Goal: Task Accomplishment & Management: Use online tool/utility

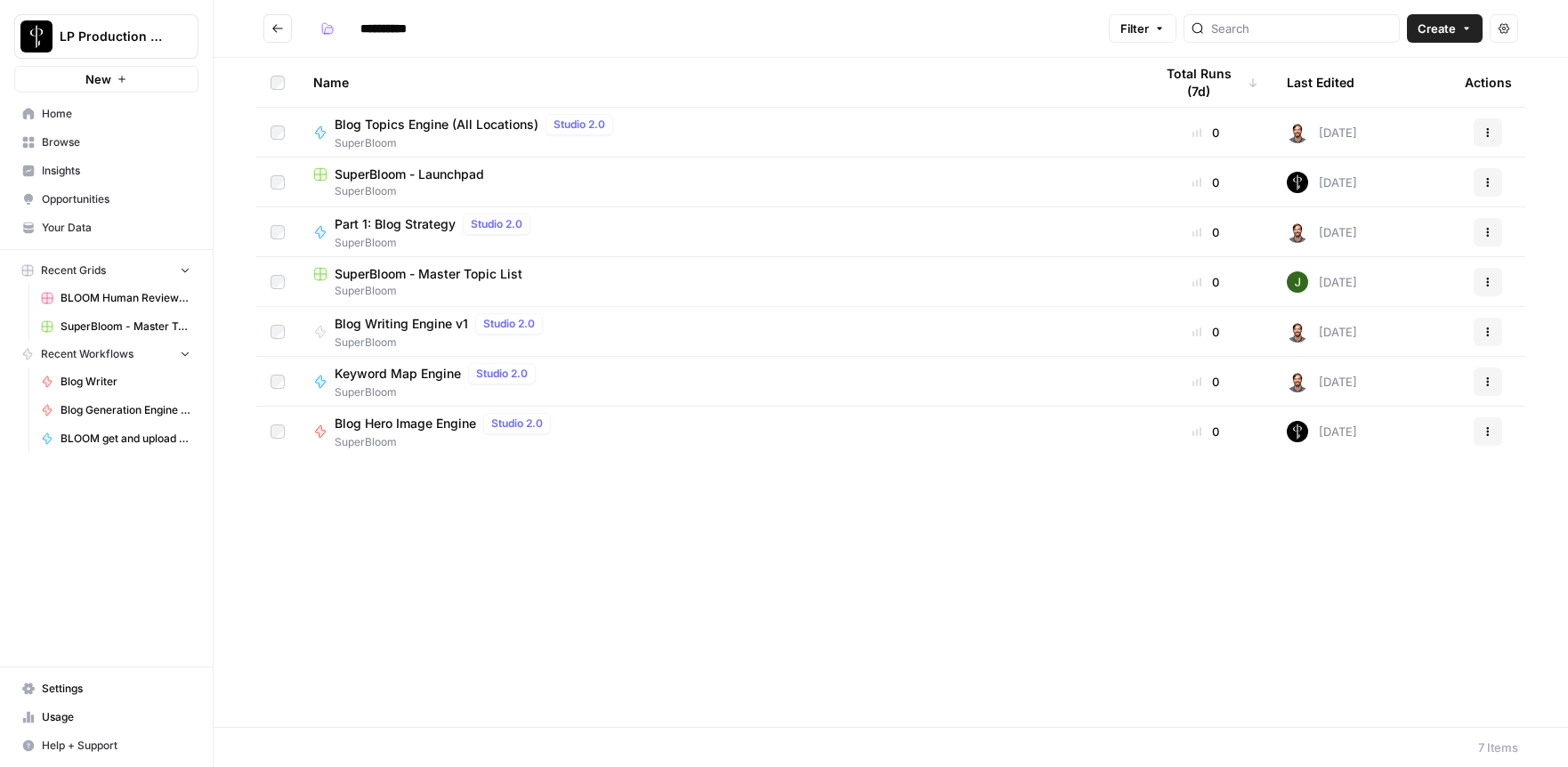
click at [418, 328] on span "Blog Writing Engine v1" at bounding box center [401, 324] width 133 height 18
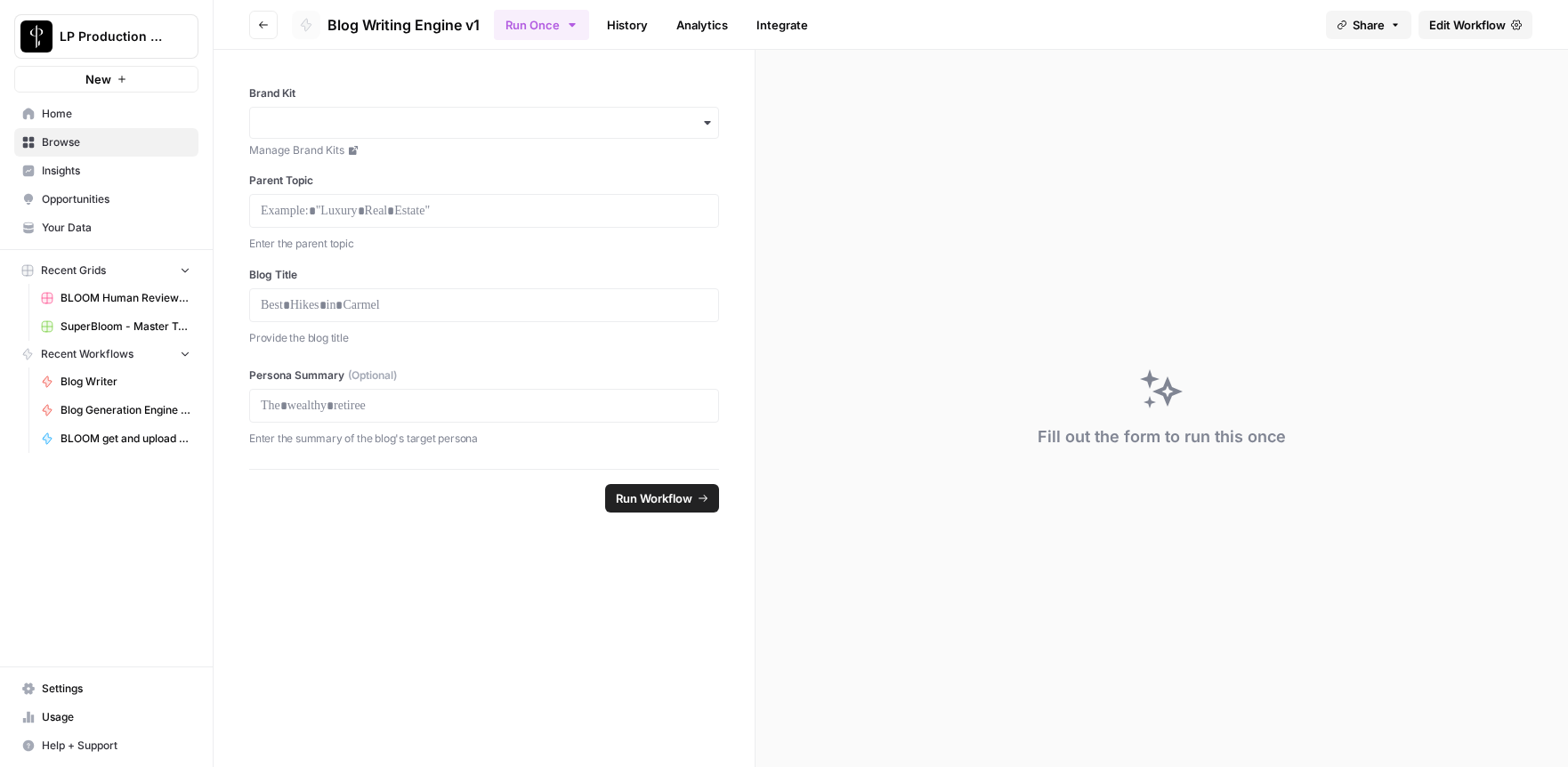
click at [654, 23] on link "History" at bounding box center [627, 25] width 62 height 29
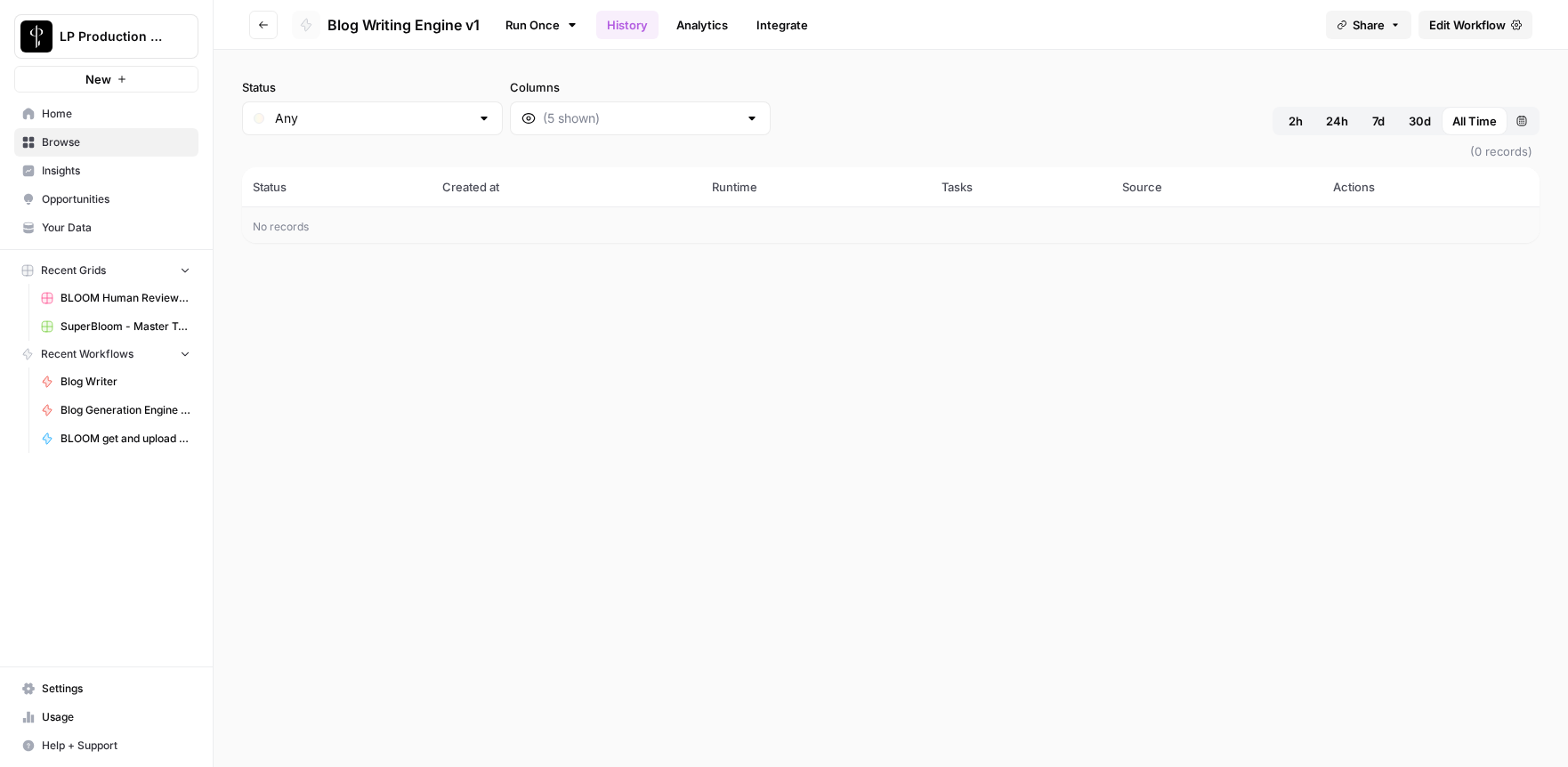
click at [269, 22] on button "Go back" at bounding box center [263, 25] width 29 height 29
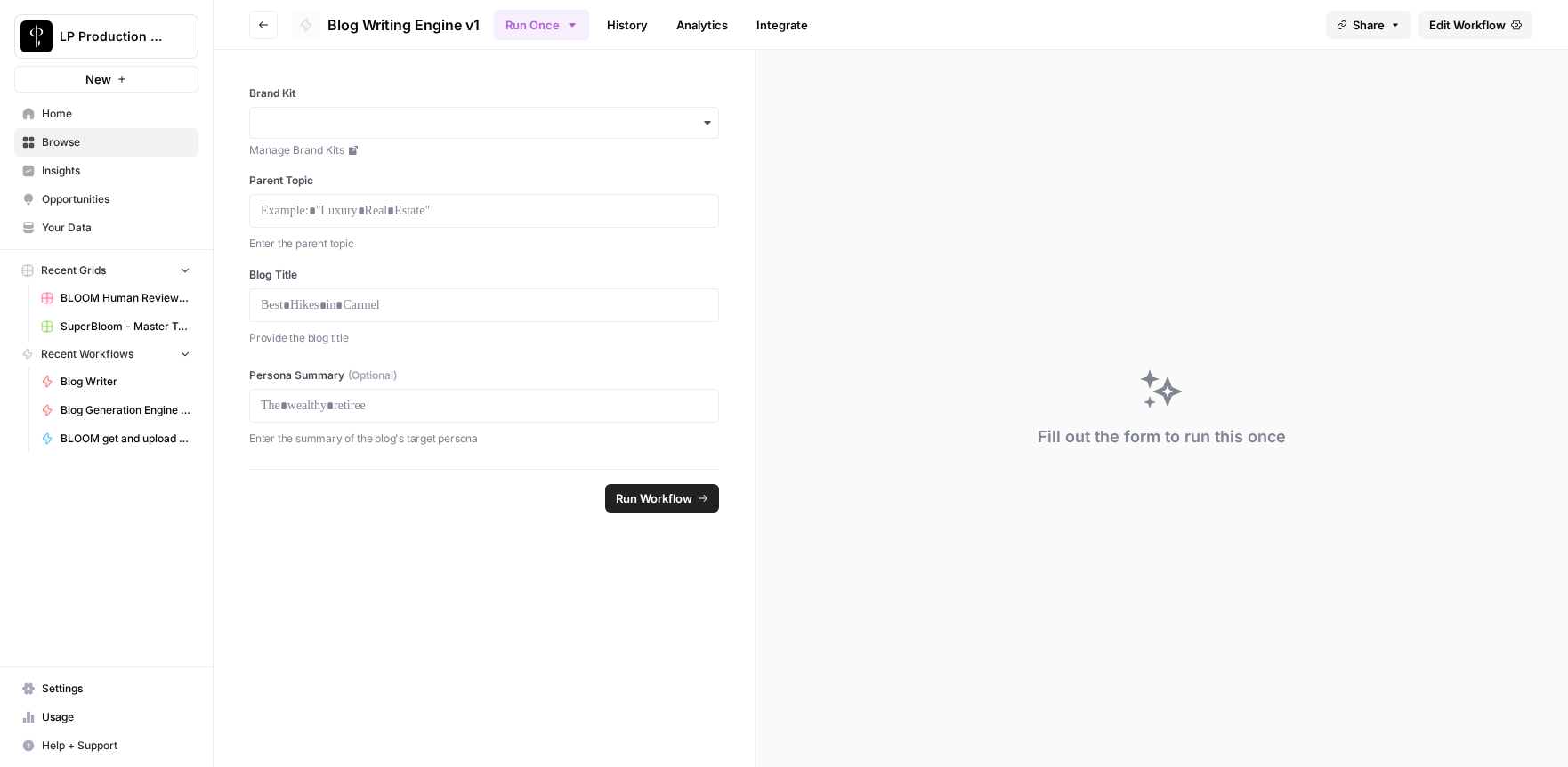
click at [269, 21] on button "Go back" at bounding box center [263, 25] width 29 height 29
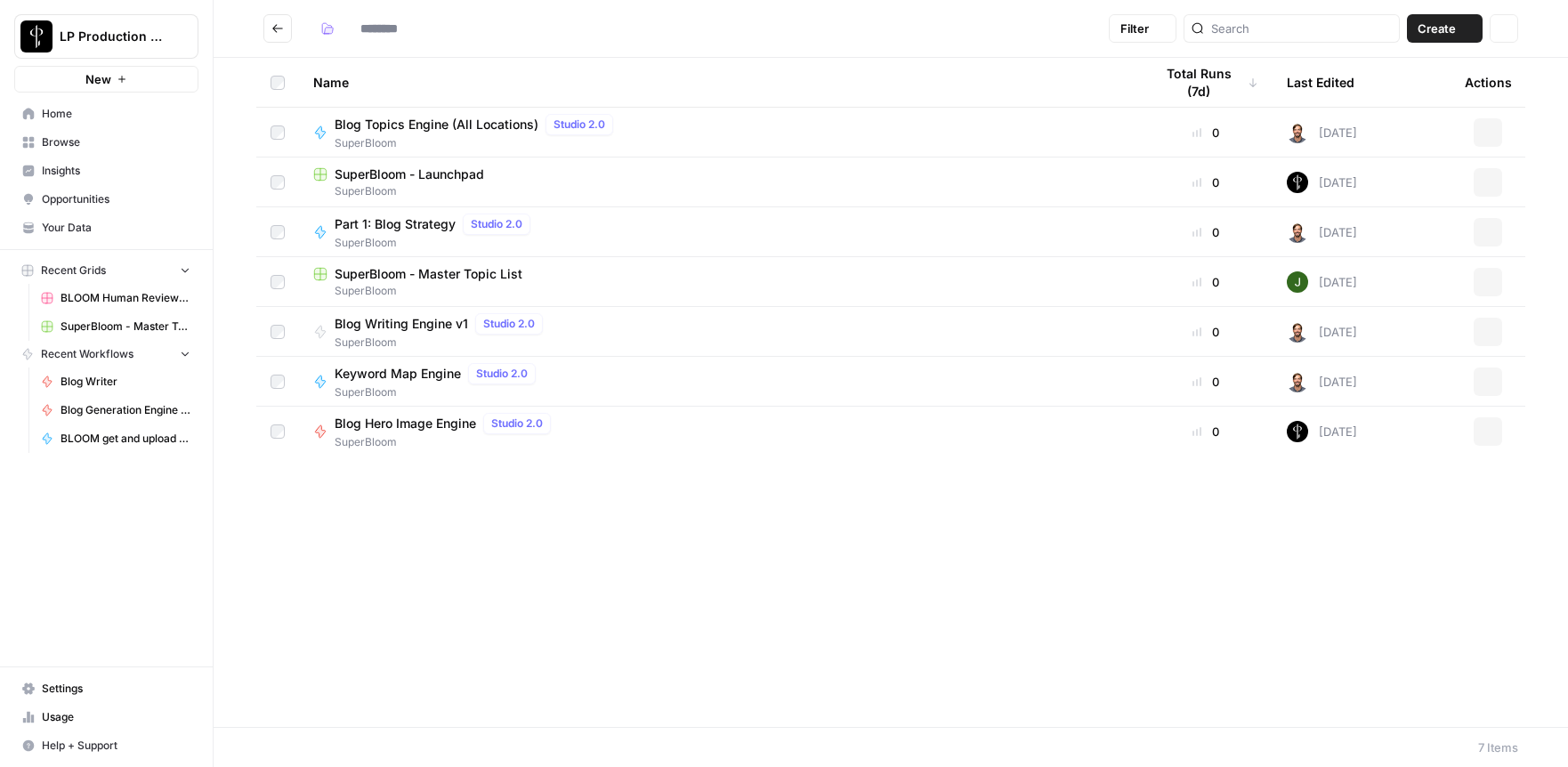
type input "**********"
click at [46, 108] on span "Home" at bounding box center [116, 113] width 149 height 16
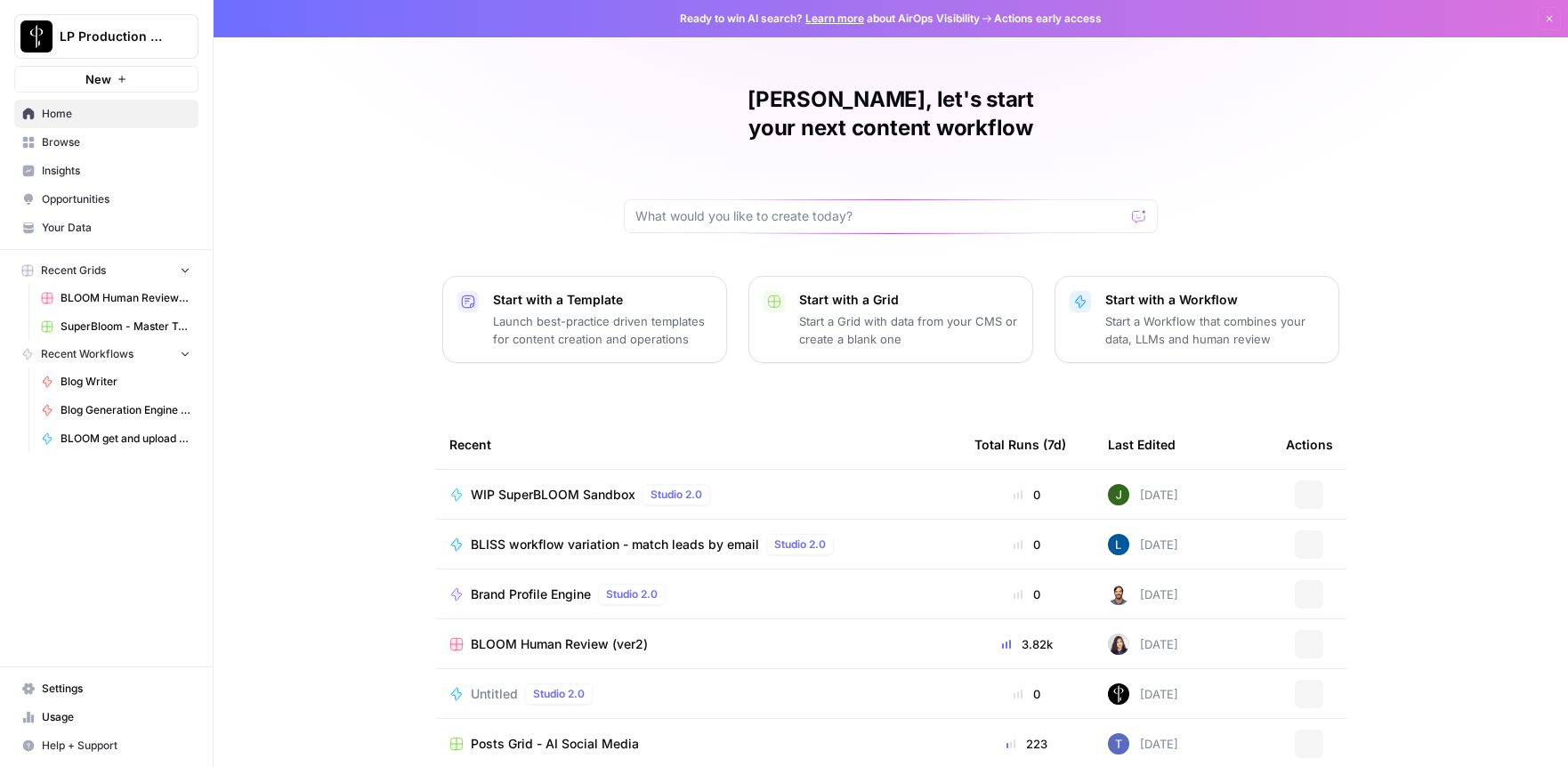
click at [60, 141] on span "Browse" at bounding box center [116, 142] width 149 height 16
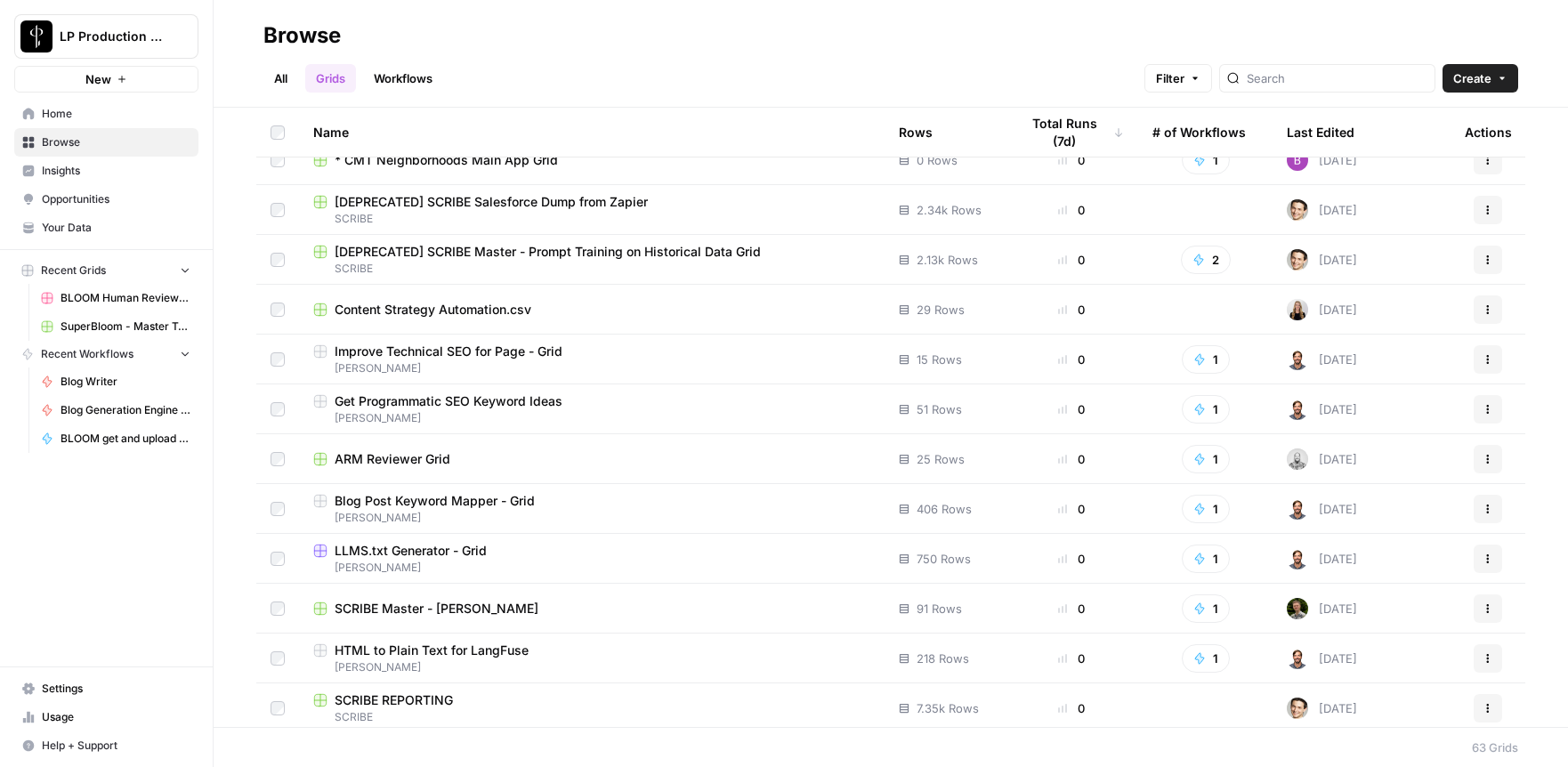
scroll to position [1520, 0]
click at [82, 379] on span "Blog Writer" at bounding box center [125, 381] width 130 height 16
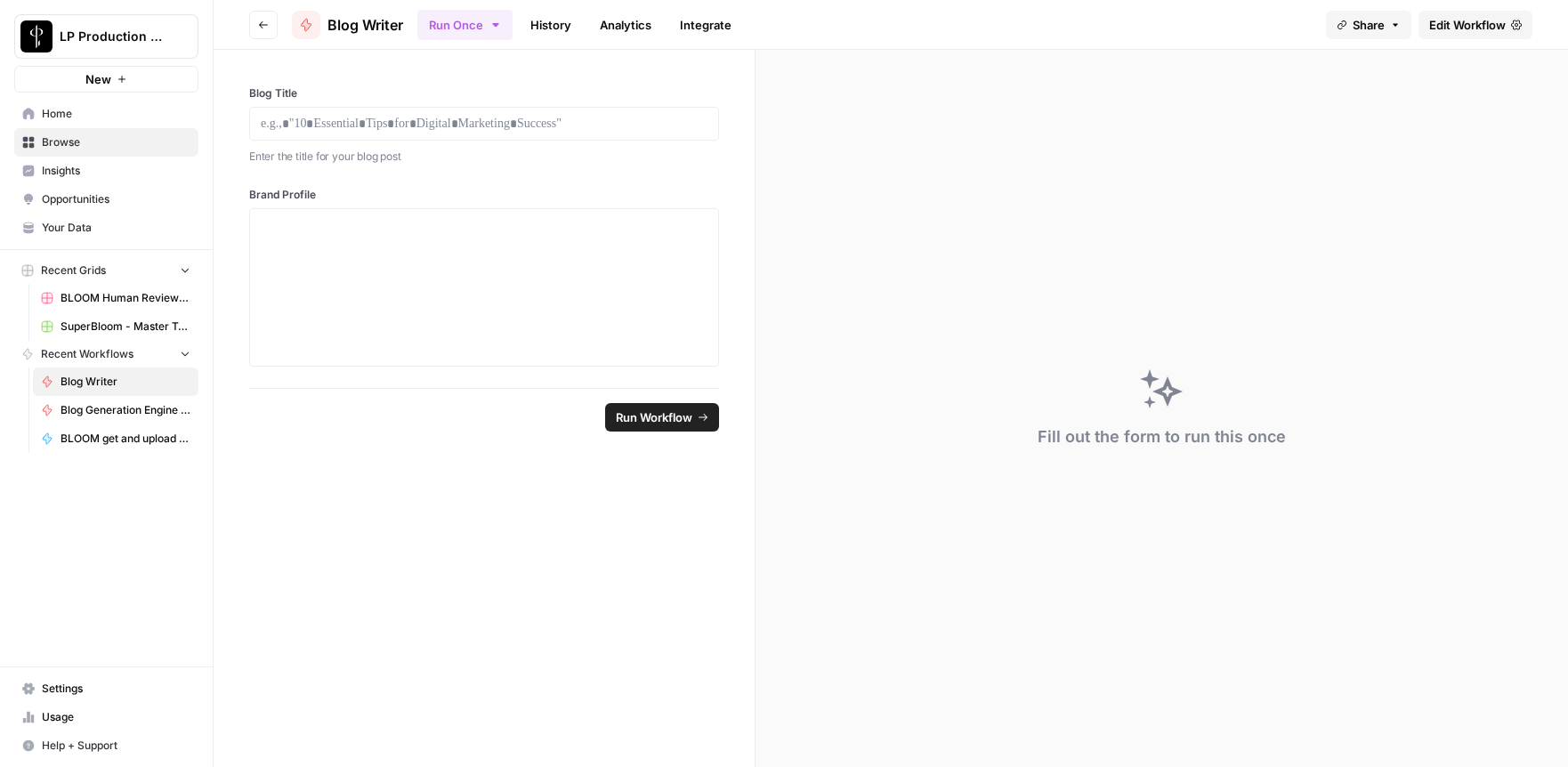
click at [540, 23] on link "History" at bounding box center [550, 25] width 62 height 29
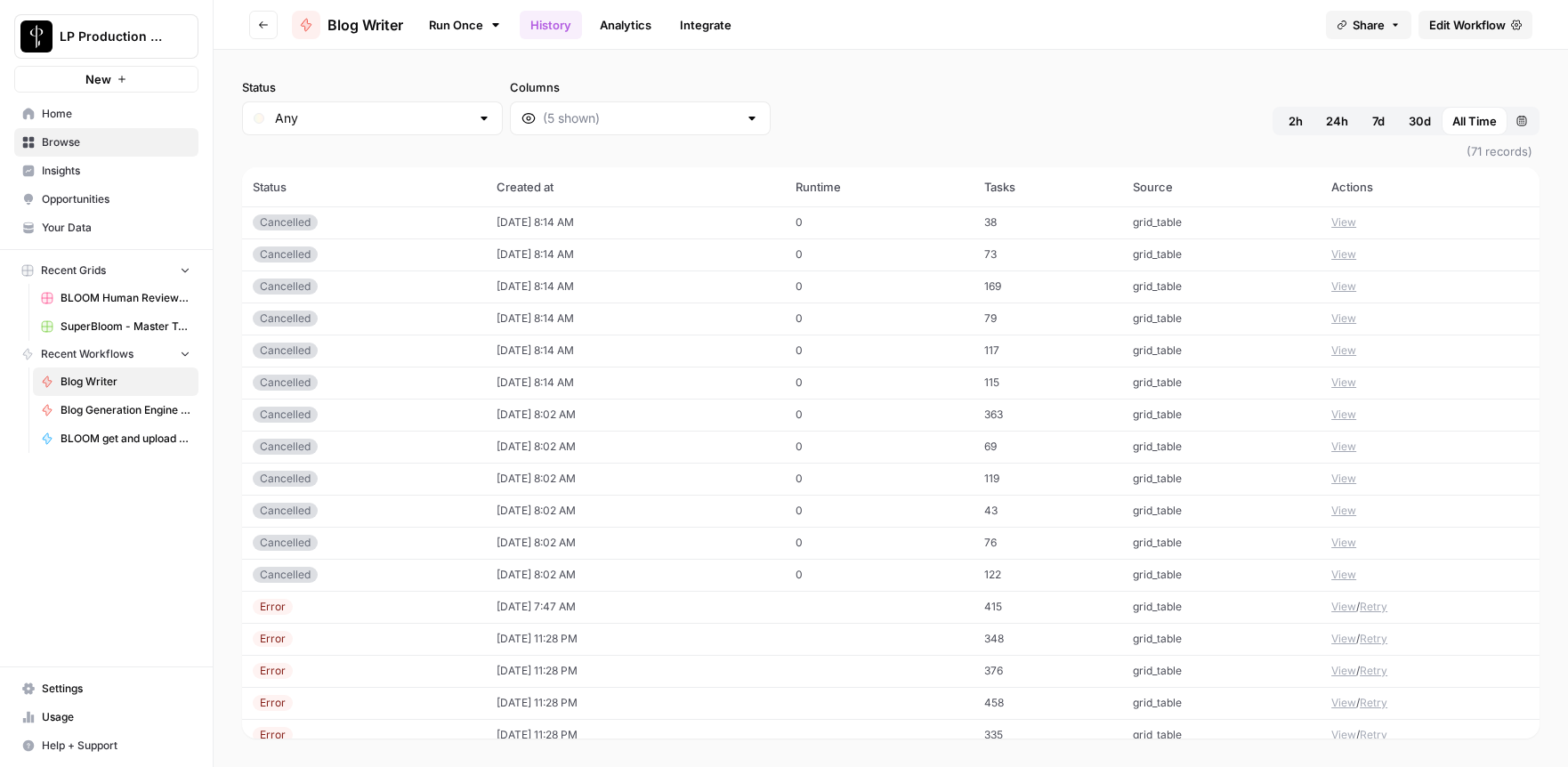
click at [60, 123] on link "Home" at bounding box center [106, 114] width 184 height 29
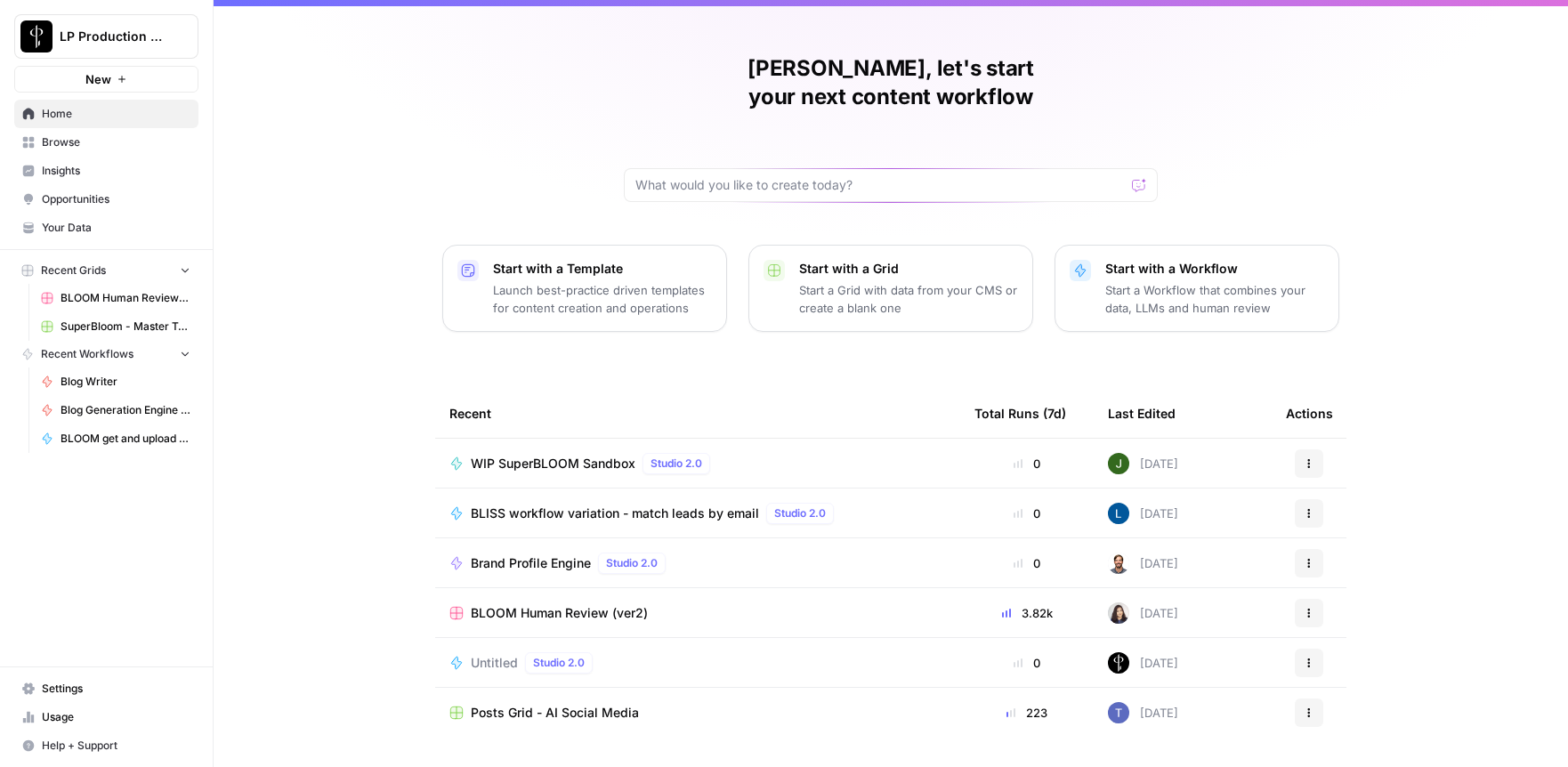
scroll to position [51, 0]
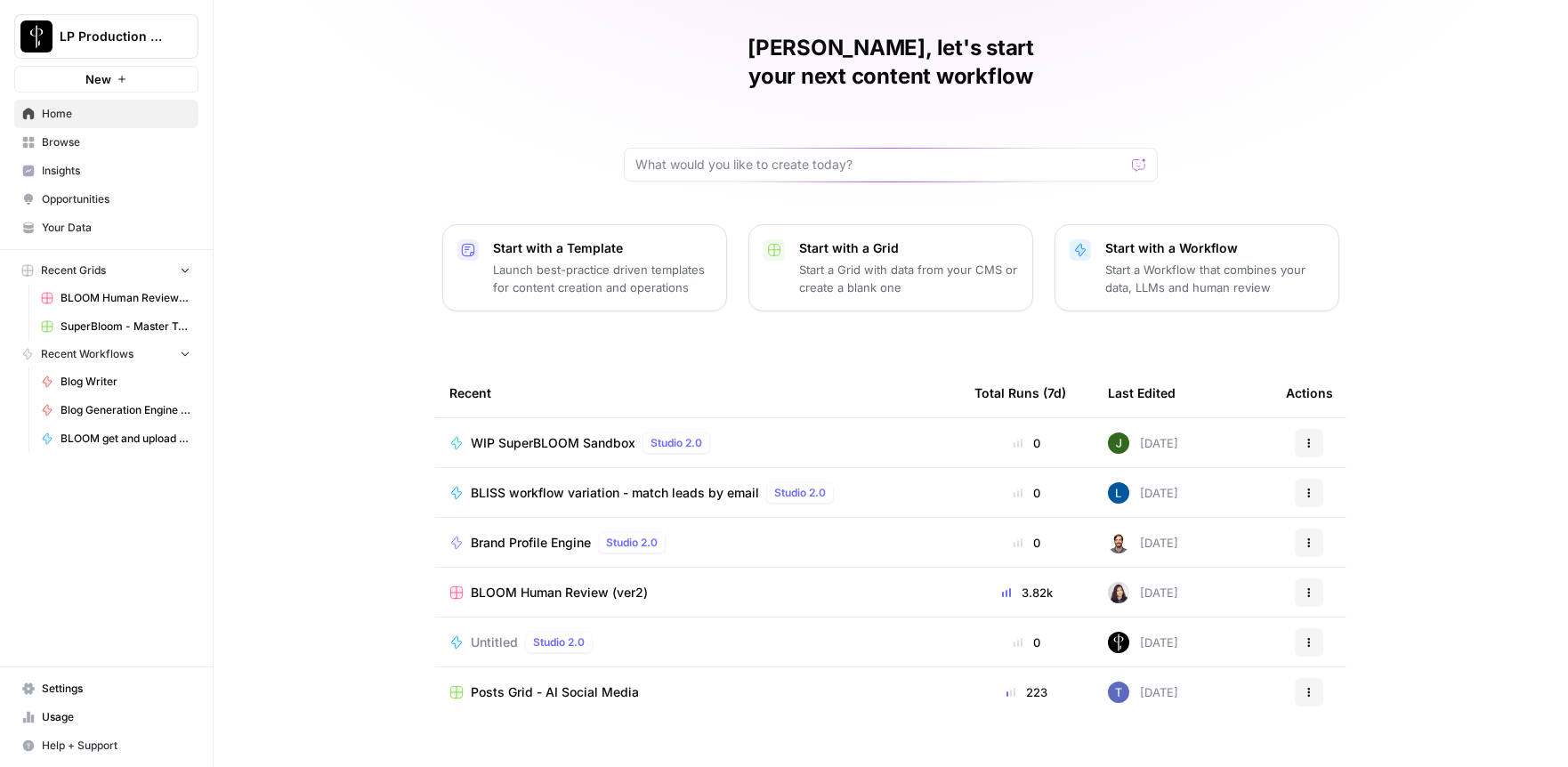
click at [68, 146] on span "Browse" at bounding box center [116, 142] width 149 height 16
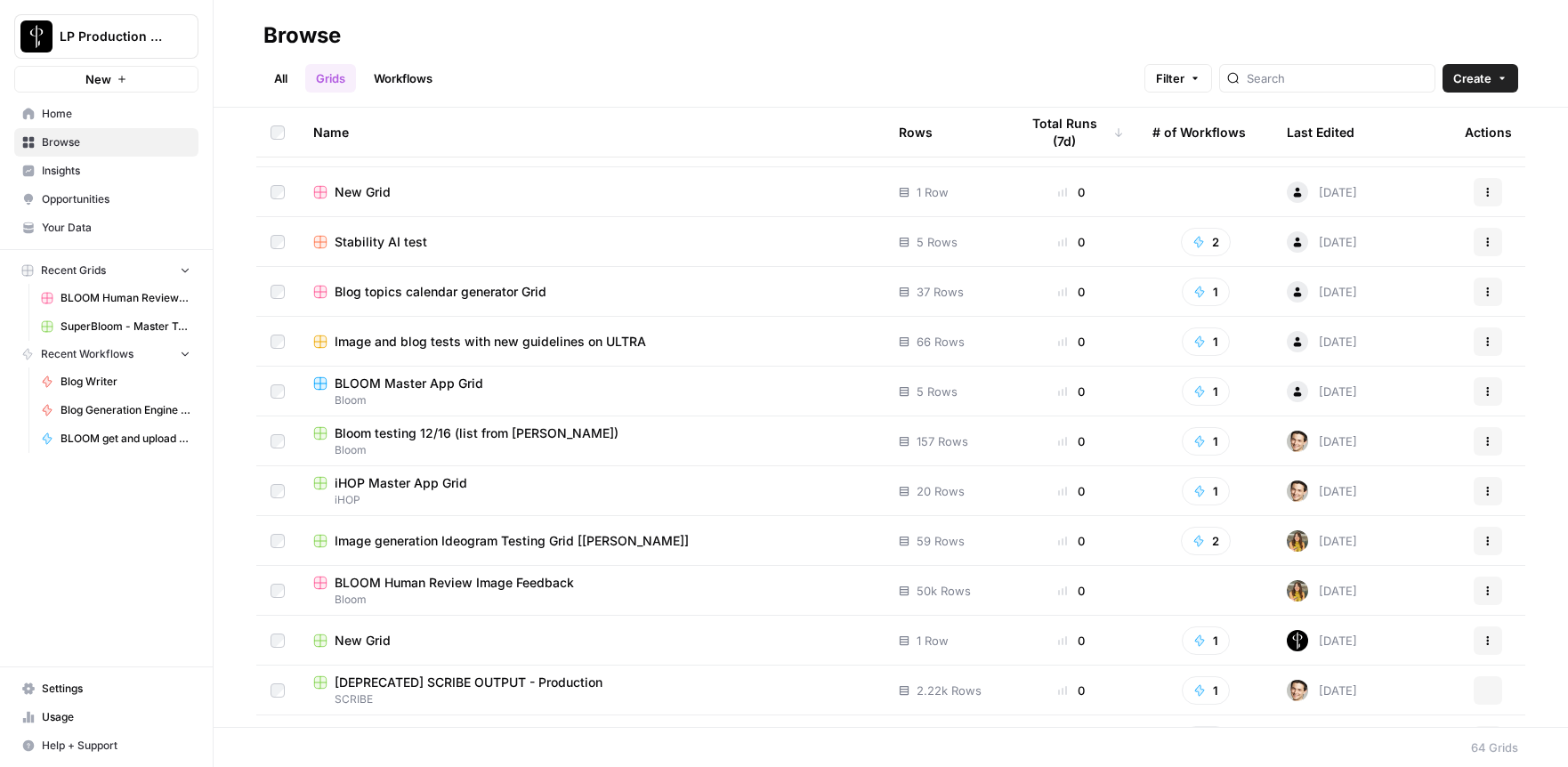
scroll to position [990, 0]
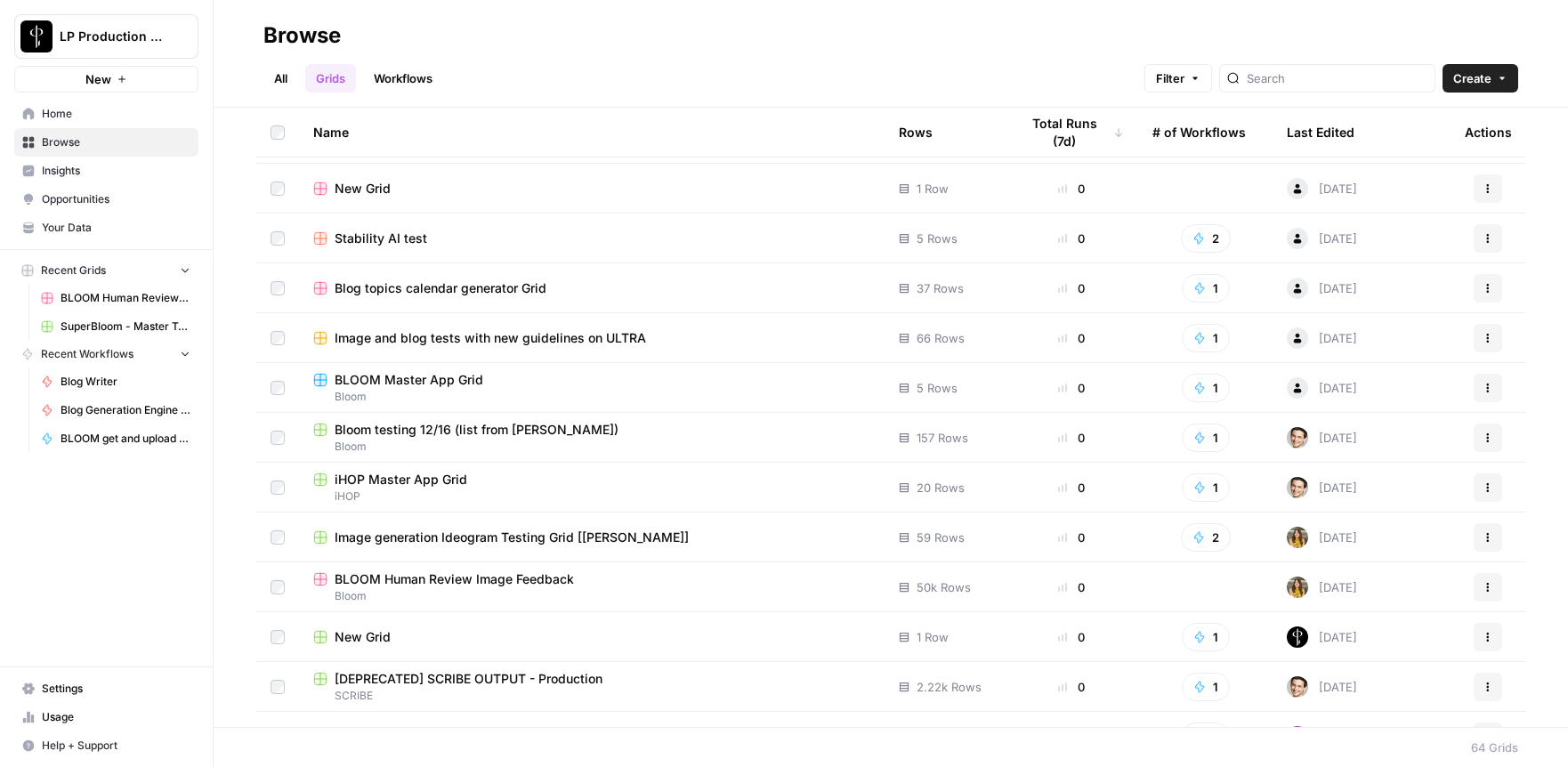
click at [259, 71] on header "Browse All Grids Workflows Filter Create" at bounding box center [890, 53] width 1354 height 108
click at [417, 83] on link "Workflows" at bounding box center [403, 78] width 80 height 29
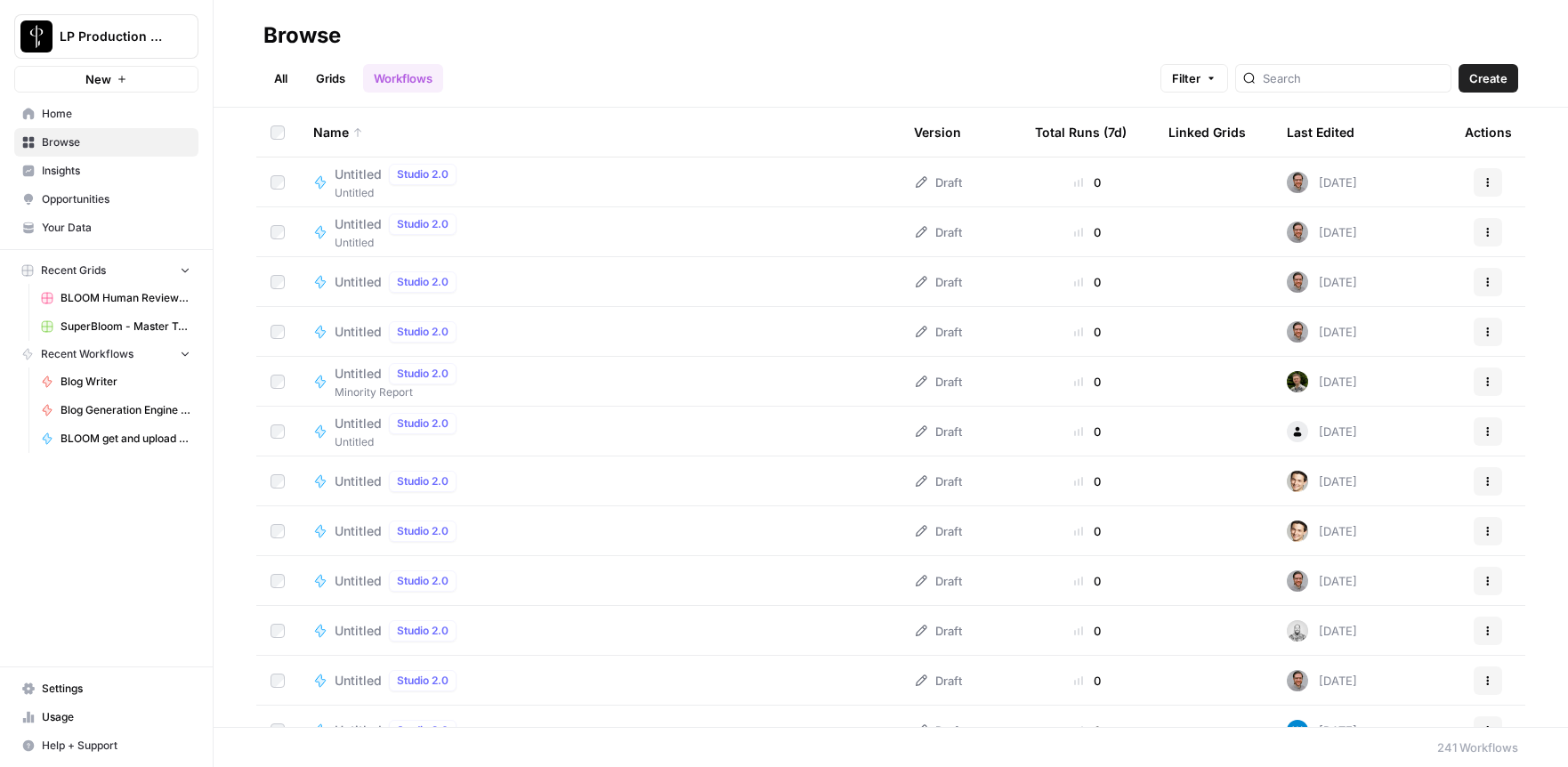
click at [284, 75] on link "All" at bounding box center [280, 78] width 34 height 29
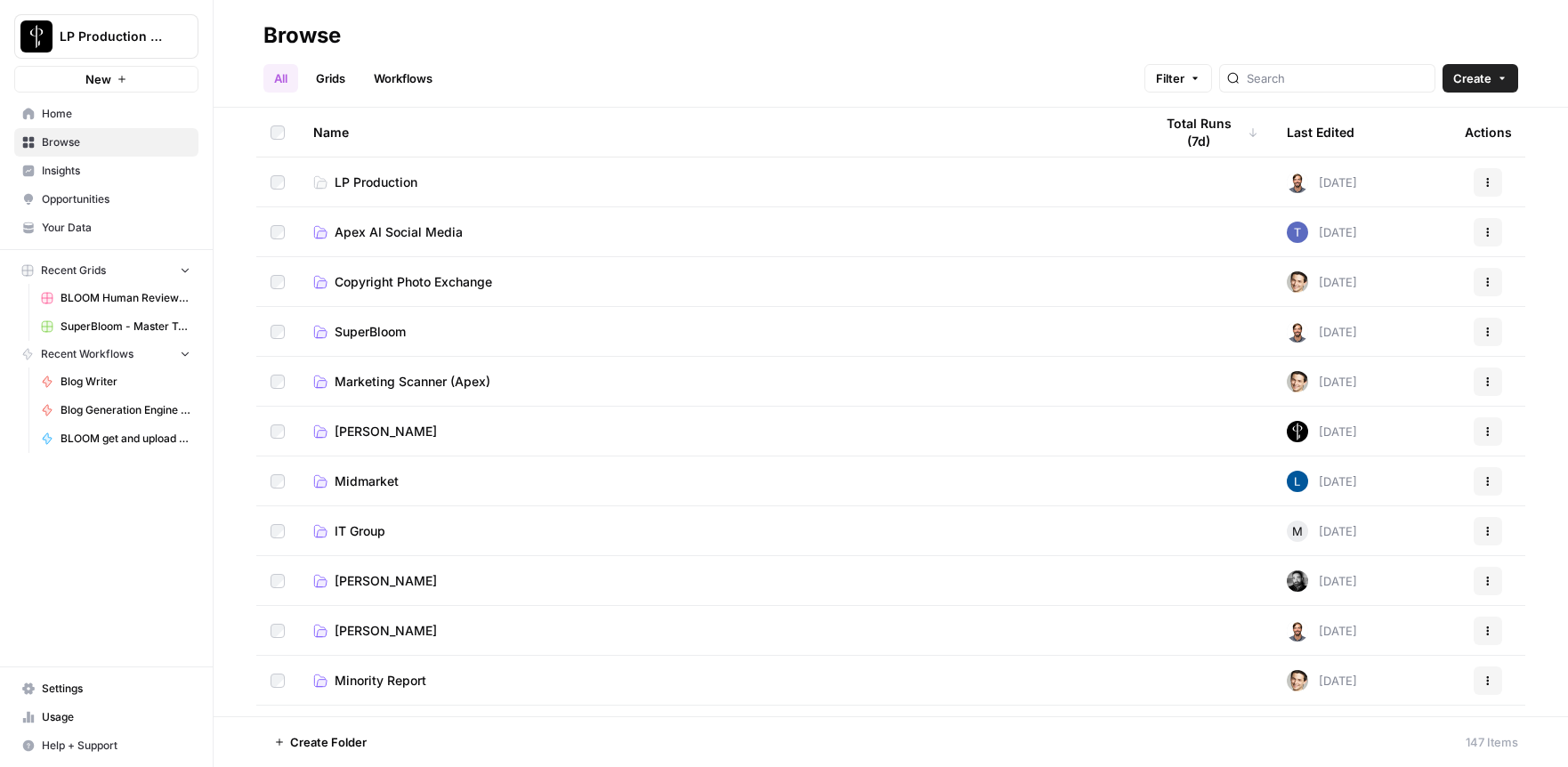
click at [357, 321] on td "SuperBloom" at bounding box center [719, 331] width 840 height 49
click at [389, 334] on span "SuperBloom" at bounding box center [370, 332] width 71 height 18
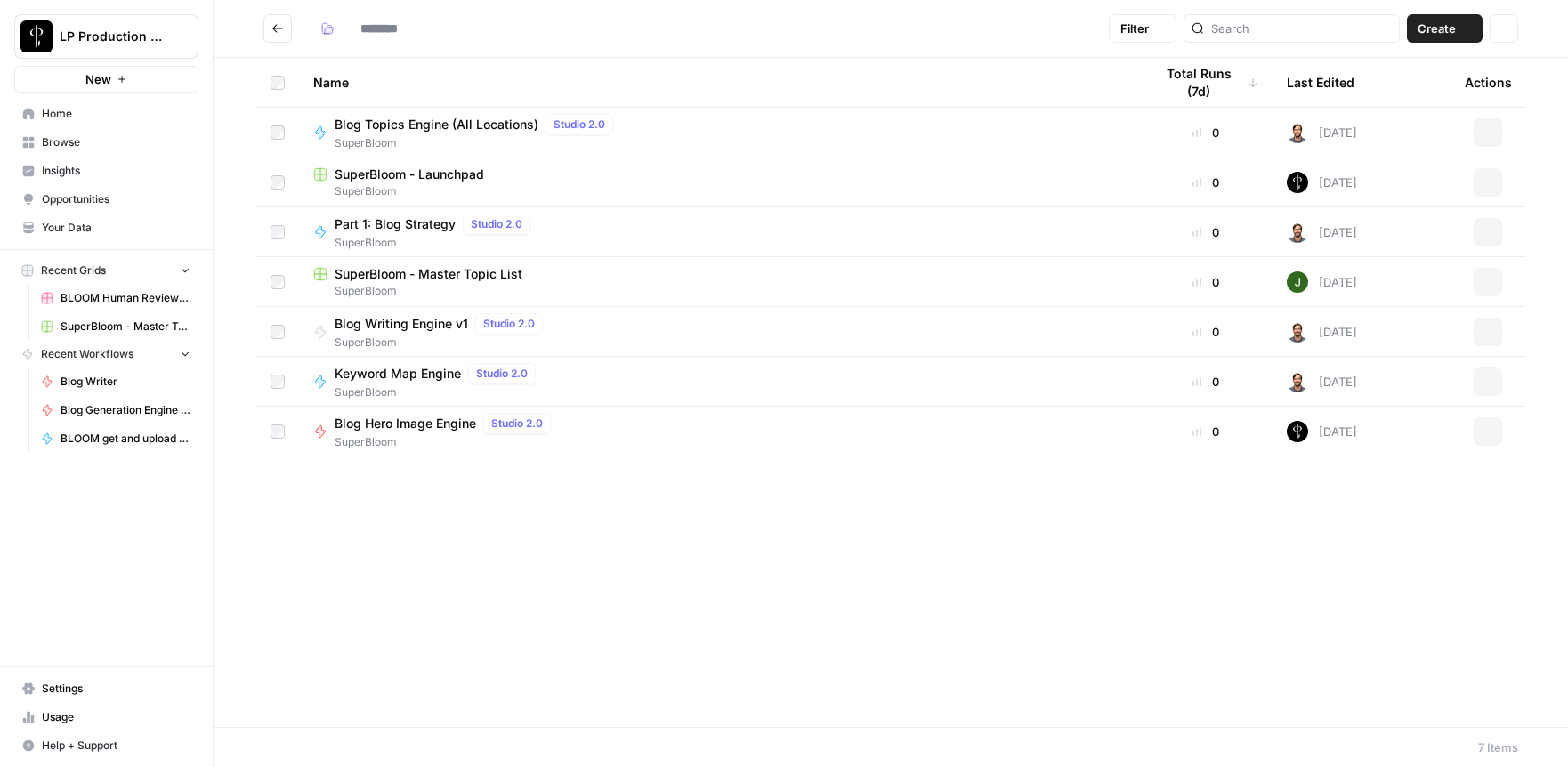
type input "**********"
click at [430, 173] on span "SuperBloom - Launchpad" at bounding box center [409, 174] width 150 height 18
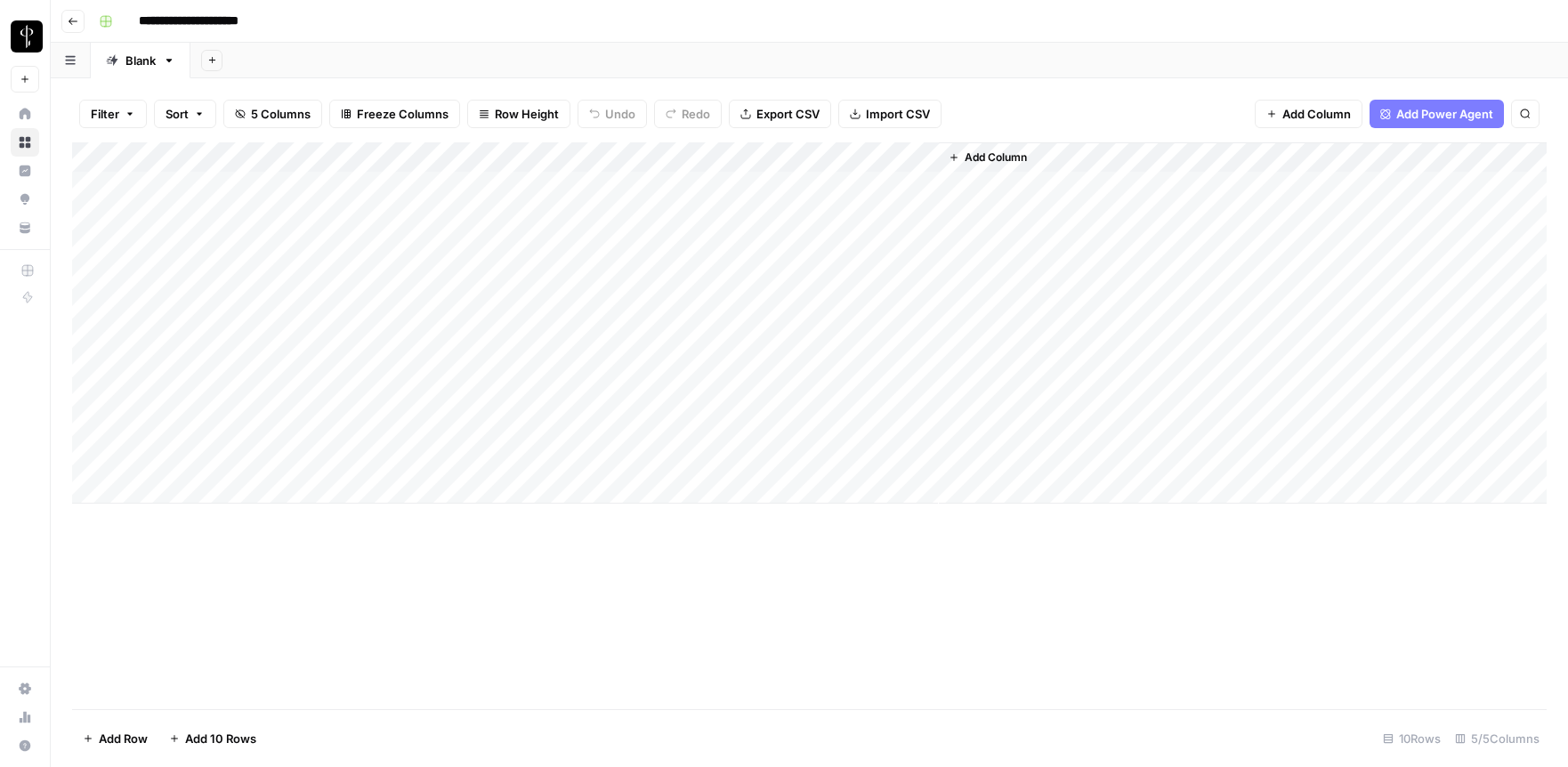
click at [70, 27] on button "Go back" at bounding box center [72, 21] width 23 height 23
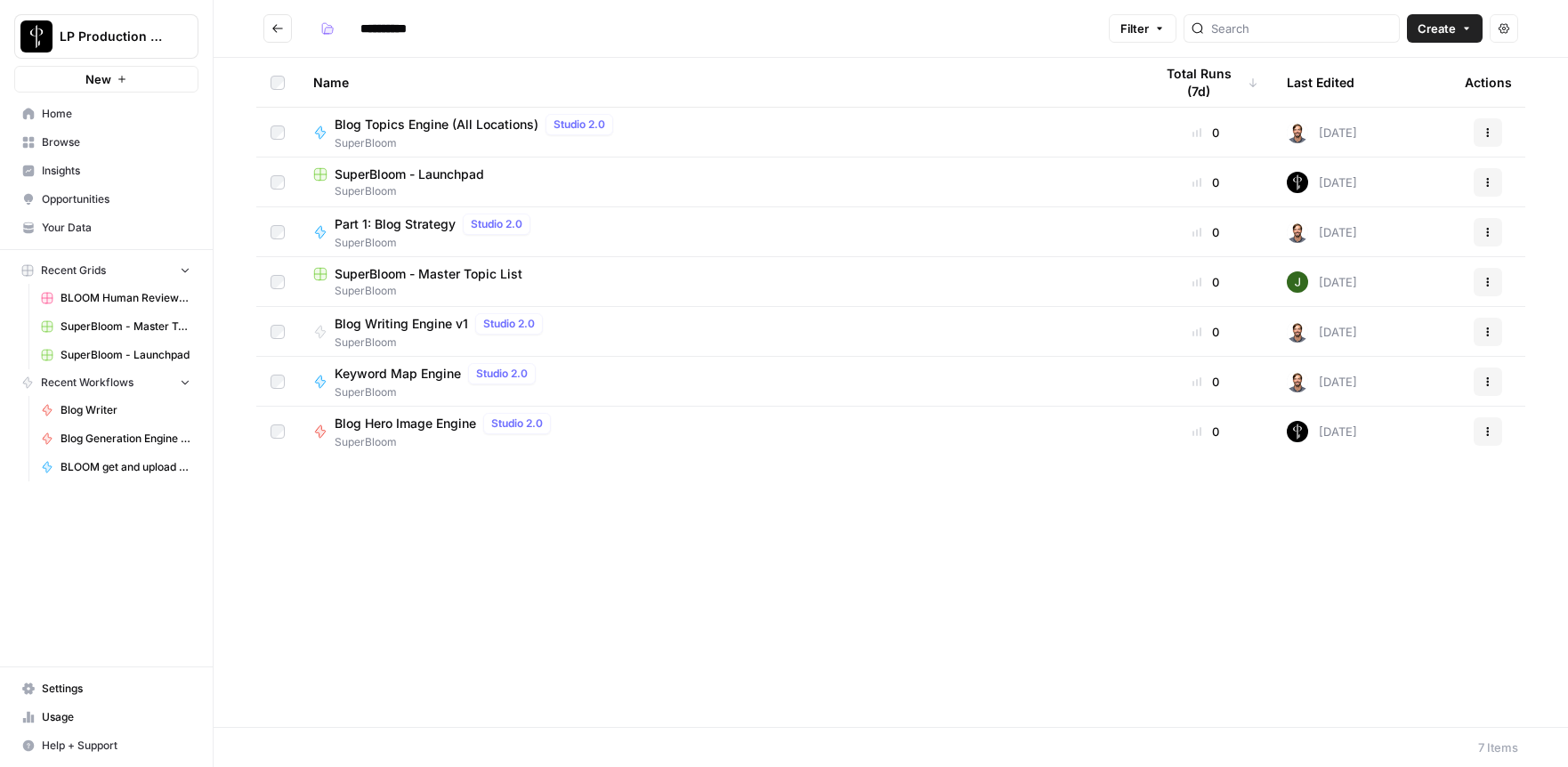
click at [427, 324] on span "Blog Writing Engine v1" at bounding box center [401, 324] width 133 height 18
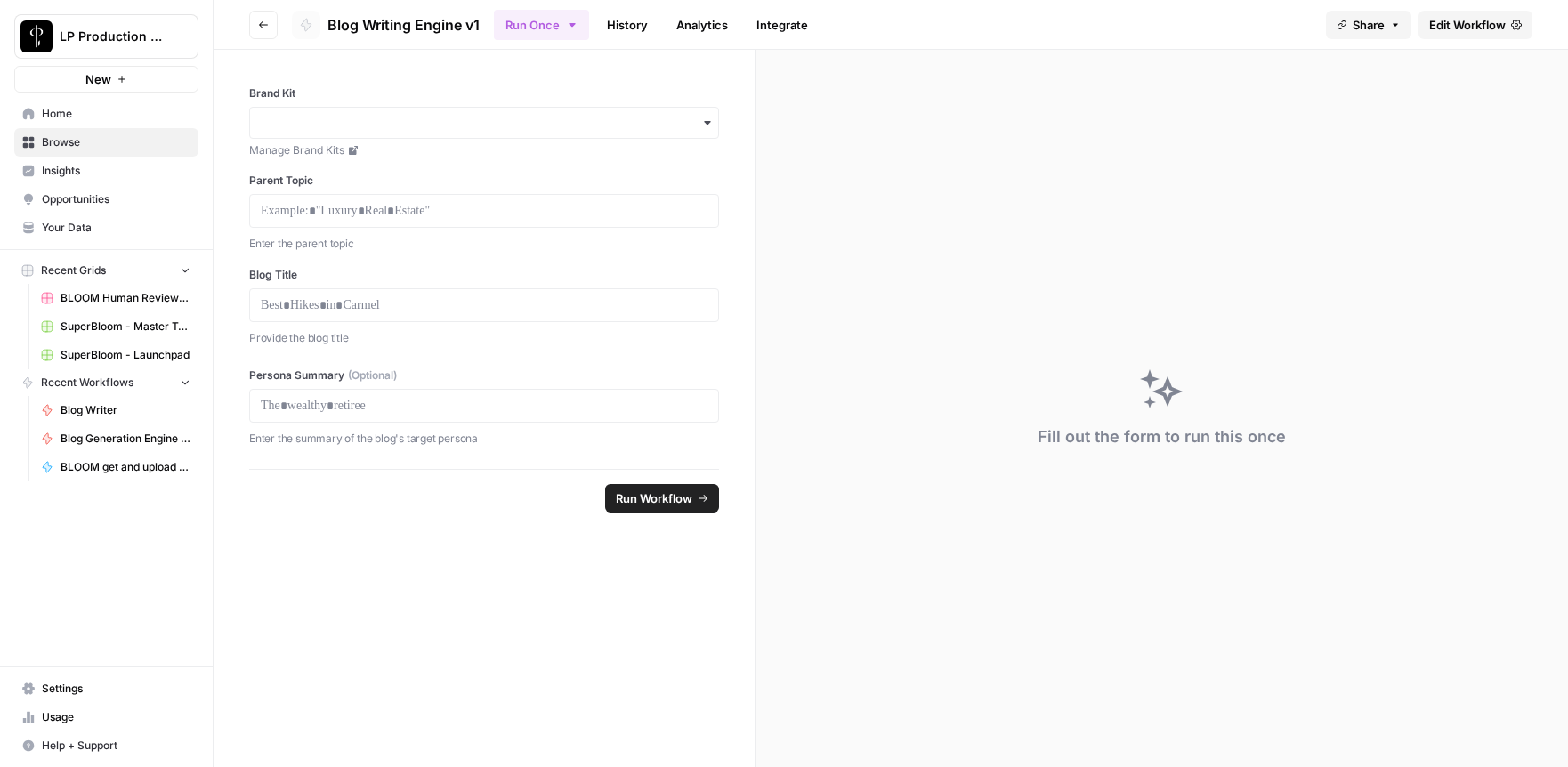
click at [636, 26] on link "History" at bounding box center [627, 25] width 62 height 29
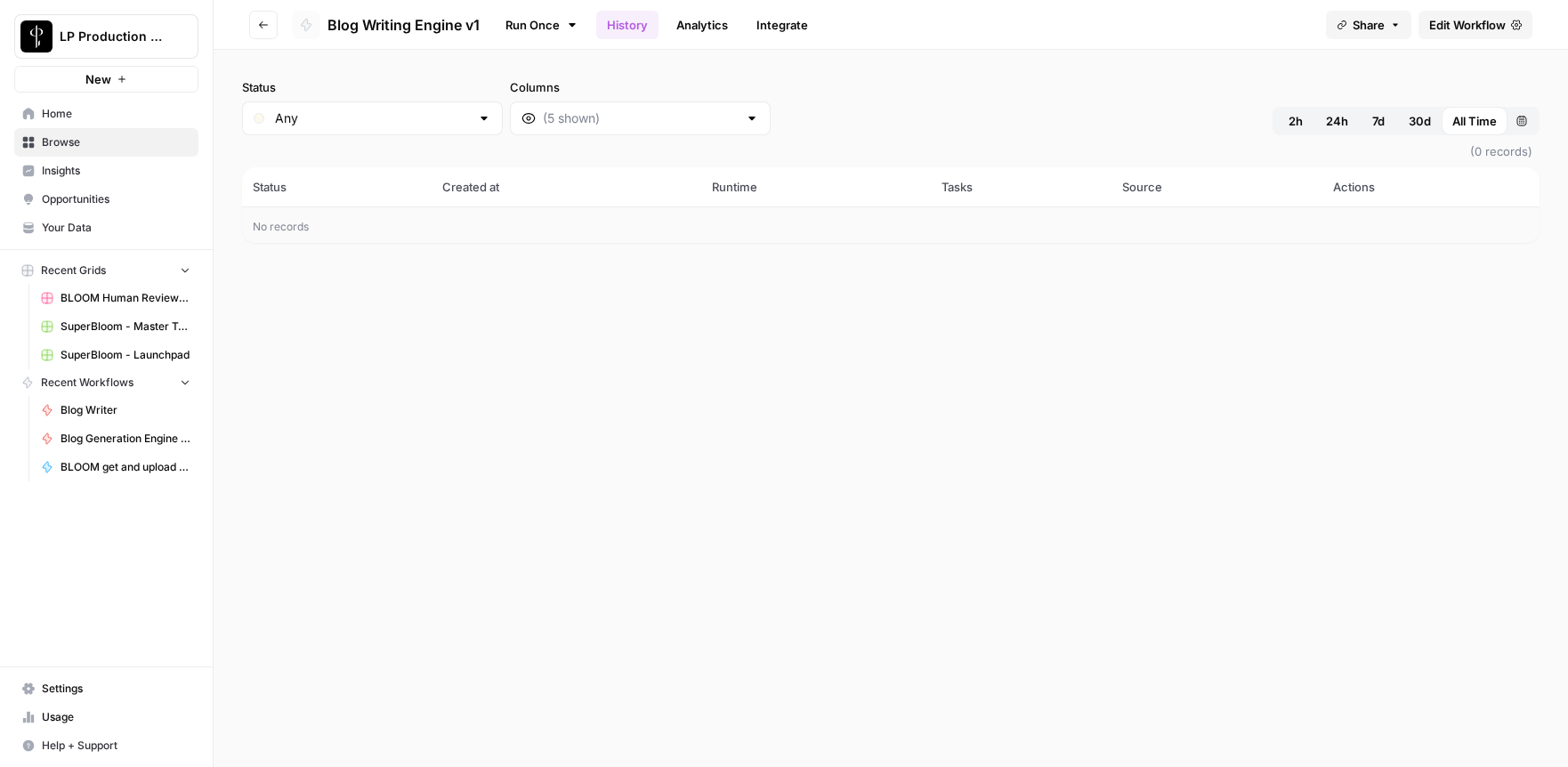
click at [1427, 20] on link "Edit Workflow" at bounding box center [1476, 25] width 114 height 29
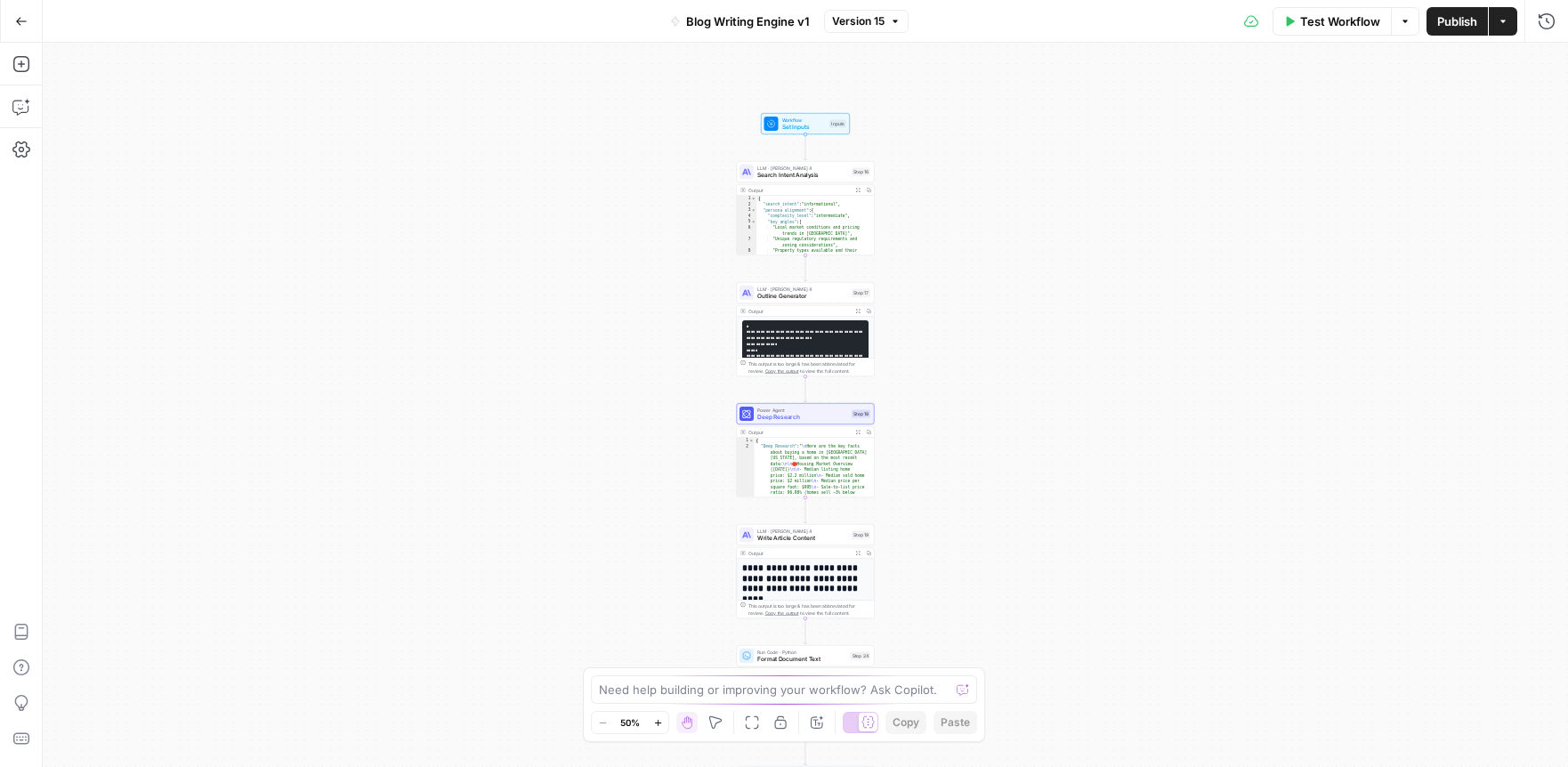
click at [24, 22] on icon "button" at bounding box center [21, 21] width 12 height 12
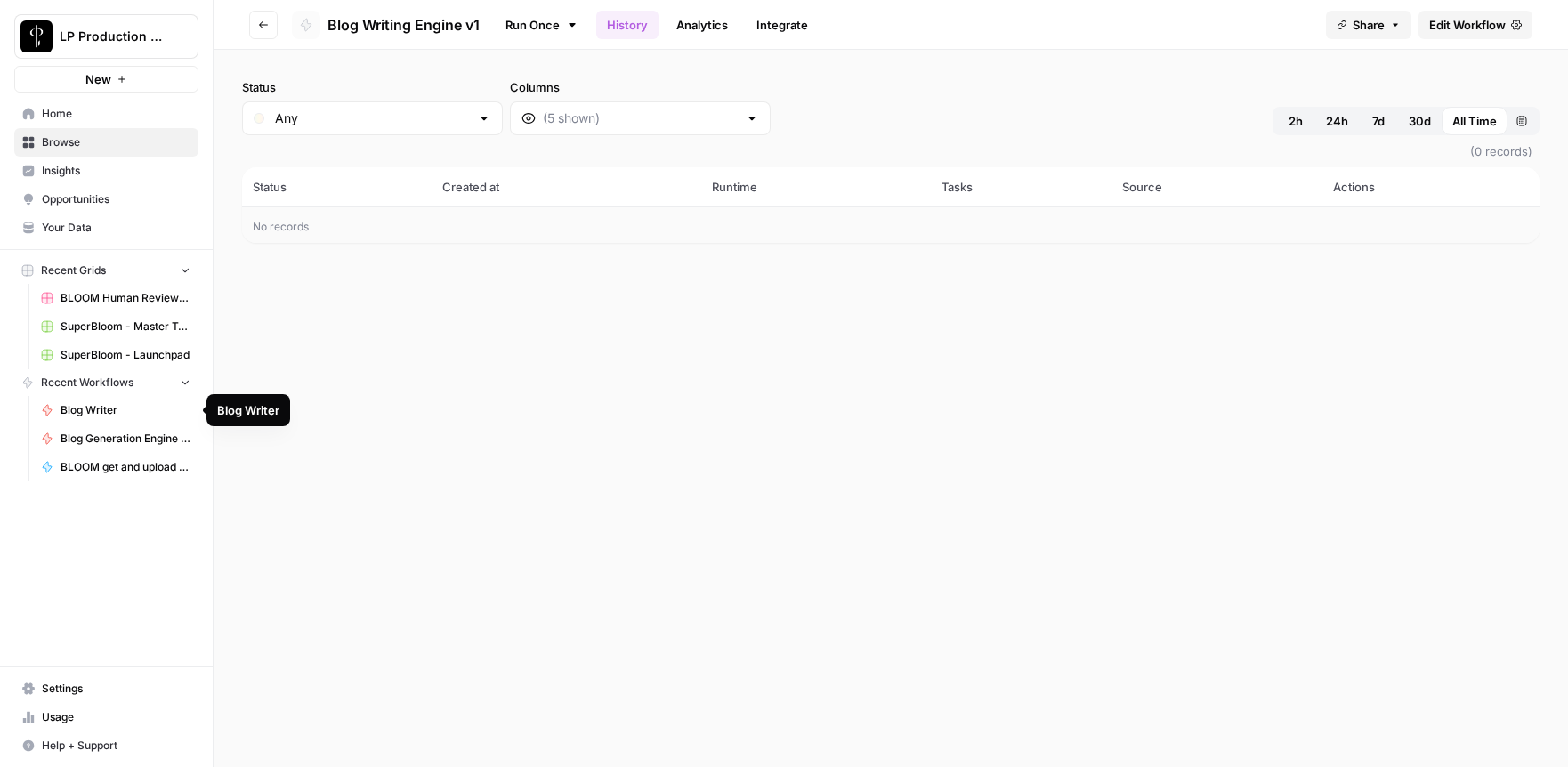
click at [91, 409] on span "Blog Writer" at bounding box center [125, 410] width 130 height 16
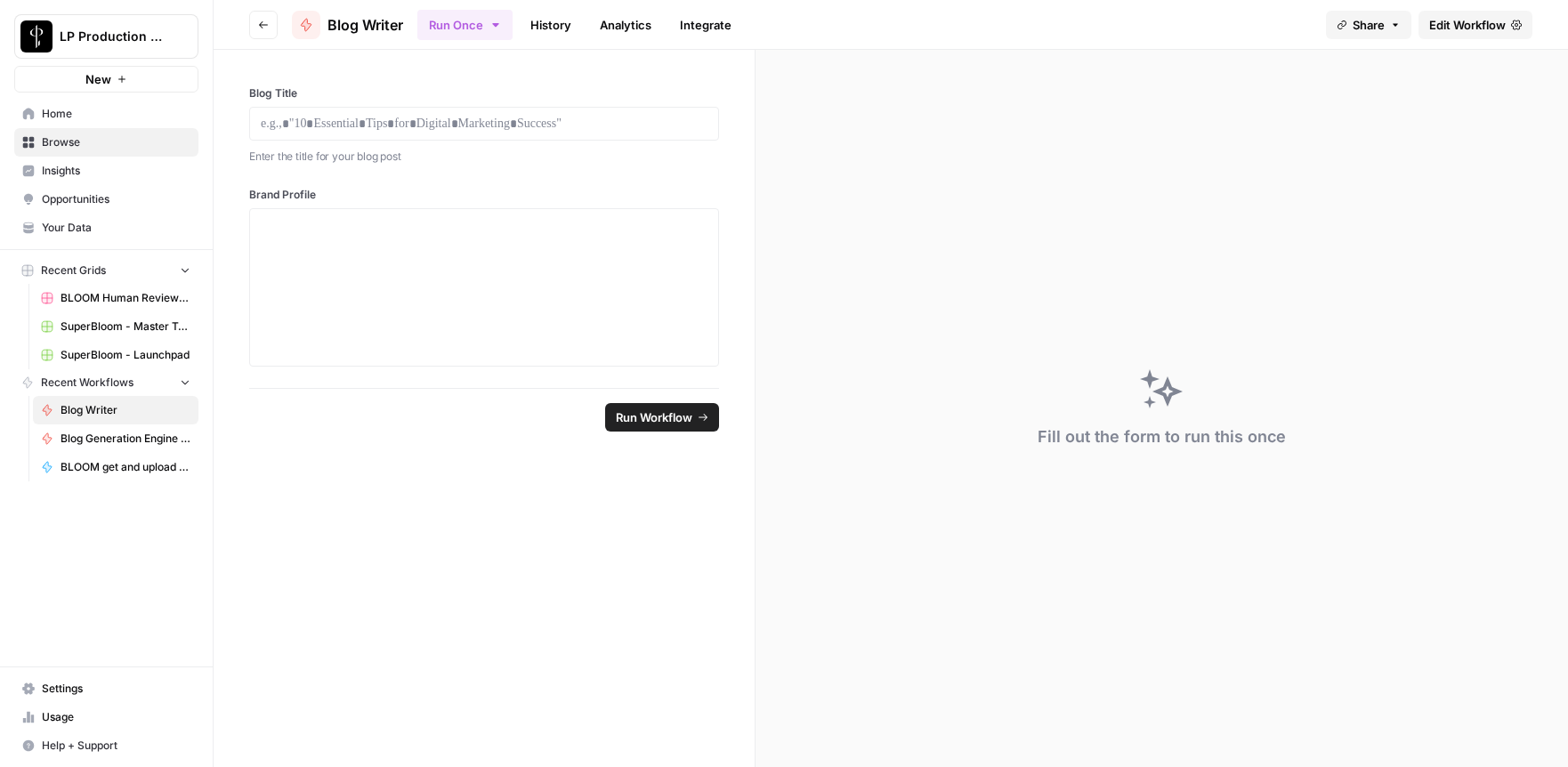
click at [569, 25] on link "History" at bounding box center [550, 25] width 62 height 29
